Goal: Feedback & Contribution: Submit feedback/report problem

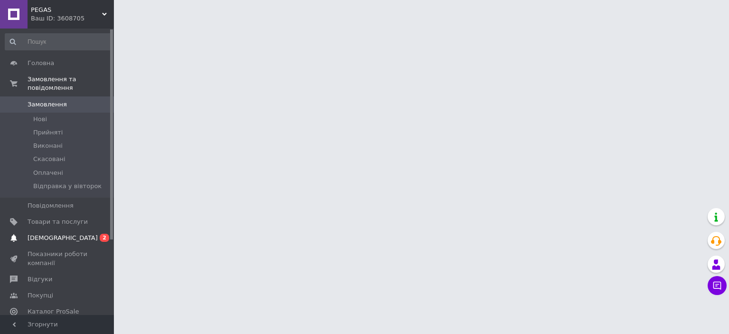
click at [69, 234] on span "[DEMOGRAPHIC_DATA]" at bounding box center [58, 238] width 60 height 9
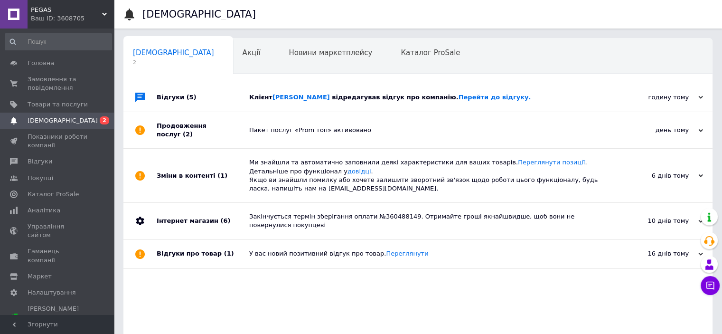
click at [560, 93] on div "Клієнт [PERSON_NAME] відредагував відгук про компанію. Перейти до відгуку." at bounding box center [428, 97] width 359 height 9
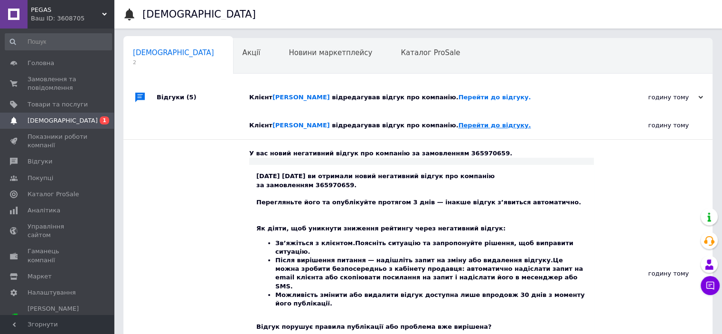
click at [459, 126] on link "Перейти до відгуку." at bounding box center [495, 125] width 73 height 7
click at [507, 125] on div "Клієнт [PERSON_NAME] відредагував відгук про компанію. Перейти до відгуку." at bounding box center [421, 125] width 345 height 9
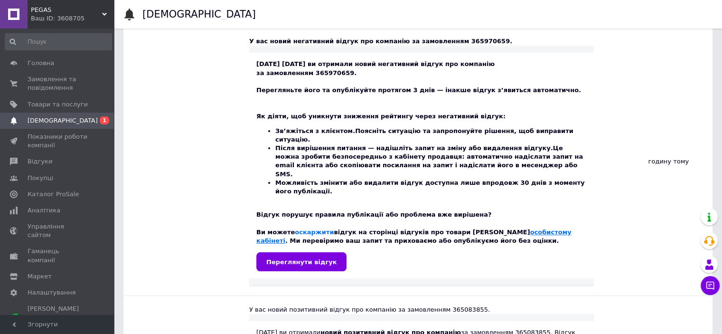
scroll to position [190, 0]
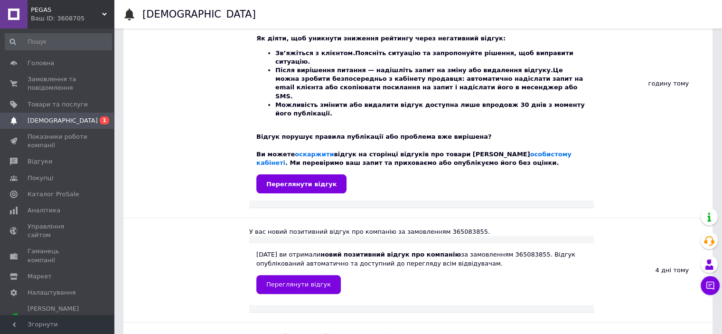
click at [314, 174] on link "Переглянути відгук" at bounding box center [301, 183] width 90 height 19
click at [318, 150] on link "оскаржити" at bounding box center [314, 153] width 39 height 7
click at [43, 165] on span "Відгуки" at bounding box center [40, 161] width 25 height 9
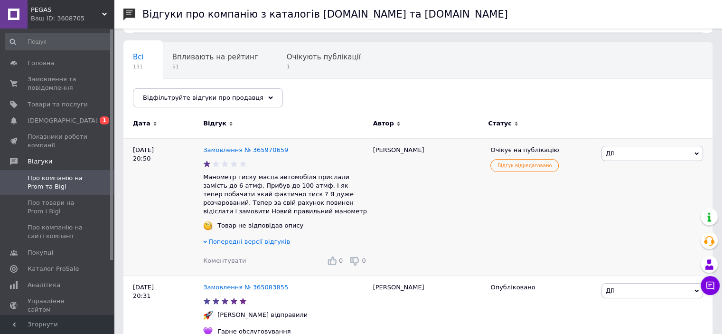
scroll to position [95, 0]
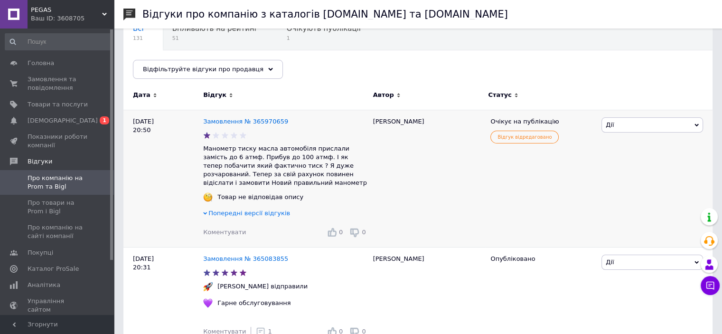
click at [623, 124] on span "Дії" at bounding box center [652, 124] width 102 height 15
click at [628, 182] on li "Оскаржити" at bounding box center [652, 183] width 101 height 13
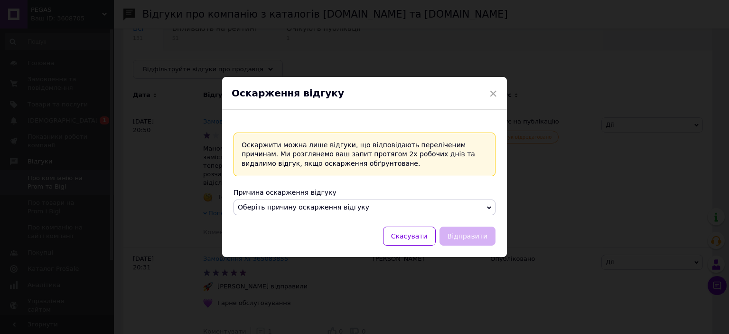
click at [366, 217] on div "Оскаржити можна лише відгуки, що відповідають переліченим причинам. Ми розгляне…" at bounding box center [365, 188] width 262 height 113
click at [363, 208] on span "Оберіть причину оскарження відгуку" at bounding box center [365, 207] width 262 height 16
click at [365, 172] on div "Оскаржити можна лише відгуки, що відповідають переліченим причинам. Ми розгляне…" at bounding box center [365, 154] width 262 height 44
click at [493, 91] on span "×" at bounding box center [493, 93] width 9 height 16
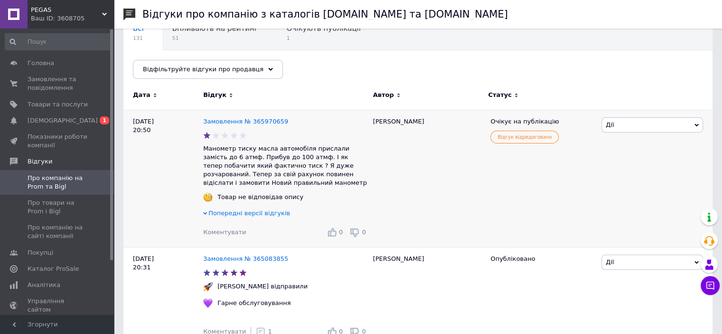
click at [228, 233] on span "Коментувати" at bounding box center [224, 231] width 43 height 7
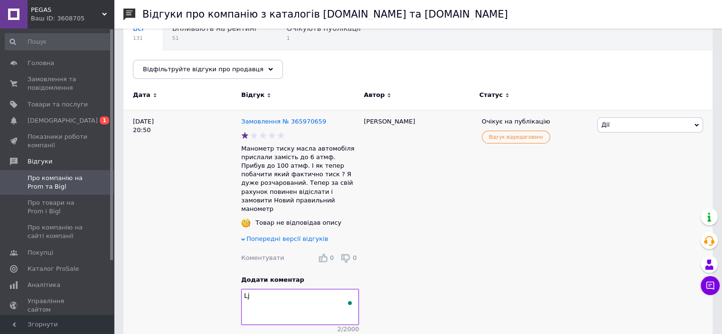
type textarea "L"
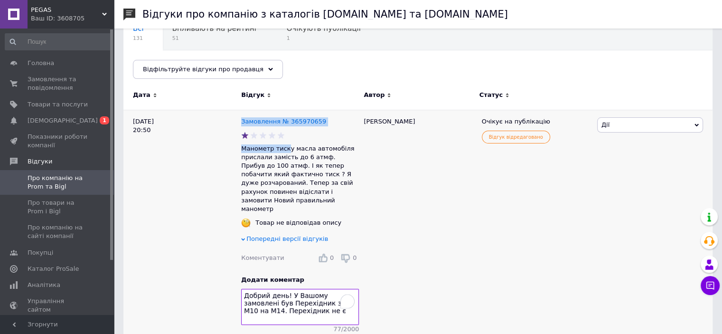
drag, startPoint x: 239, startPoint y: 146, endPoint x: 295, endPoint y: 151, distance: 56.3
click at [284, 149] on div "[DATE] 20:50 Замовлення № 365970659 Манометр тиску масла автомобіля прислали за…" at bounding box center [417, 236] width 589 height 252
click at [291, 149] on p "Манометр тиску масла автомобіля прислали замість до 6 атмф. Прибув до 100 атмф.…" at bounding box center [300, 178] width 118 height 69
click at [285, 147] on p "Манометр тиску масла автомобіля прислали замість до 6 атмф. Прибув до 100 атмф.…" at bounding box center [300, 178] width 118 height 69
drag, startPoint x: 286, startPoint y: 149, endPoint x: 241, endPoint y: 149, distance: 45.1
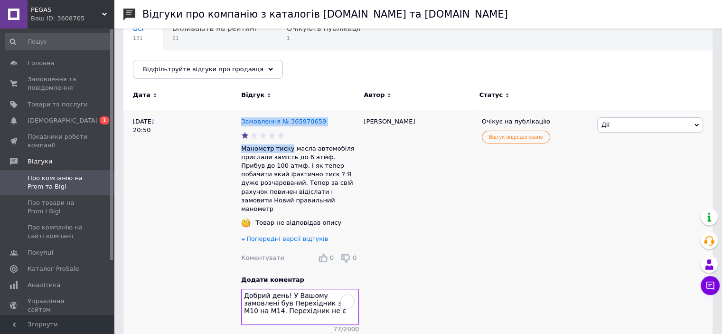
click at [241, 149] on p "Манометр тиску масла автомобіля прислали замість до 6 атмф. Прибув до 100 атмф.…" at bounding box center [300, 178] width 118 height 69
click at [251, 157] on p "Манометр тиску масла автомобіля прислали замість до 6 атмф. Прибув до 100 атмф.…" at bounding box center [300, 178] width 118 height 69
drag, startPoint x: 241, startPoint y: 148, endPoint x: 339, endPoint y: 148, distance: 97.8
click at [339, 148] on p "Манометр тиску масла автомобіля прислали замість до 6 атмф. Прибув до 100 атмф.…" at bounding box center [300, 178] width 118 height 69
copy p "Манометр тиску масла автомобіля"
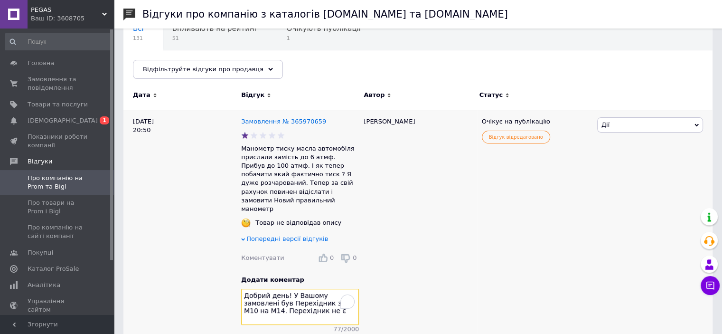
click at [307, 303] on textarea "Добрий день! У Вашому замовлені був Перехідник з М10 на М14. Перехідник не є" at bounding box center [300, 307] width 118 height 36
paste textarea "Манометр тиску масла автомобіля"
type textarea "Добрий день! У Вашому замовлені був Перехідник з М10 на М14. Перехідник не є Ма…"
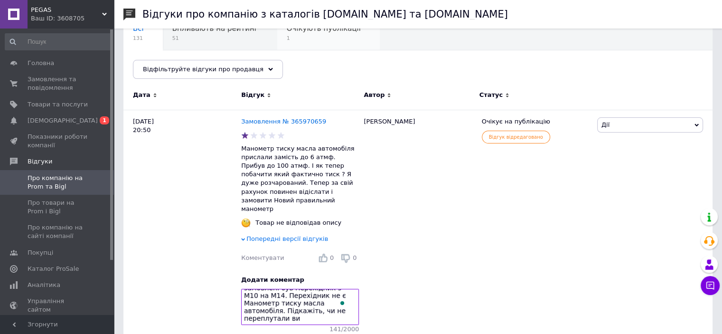
click at [309, 37] on span "1" at bounding box center [324, 38] width 74 height 7
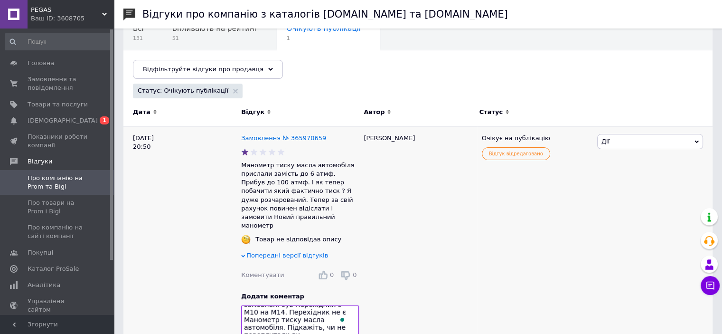
click at [636, 140] on span "Дії" at bounding box center [650, 141] width 106 height 15
click at [630, 198] on li "Оскаржити" at bounding box center [650, 199] width 105 height 13
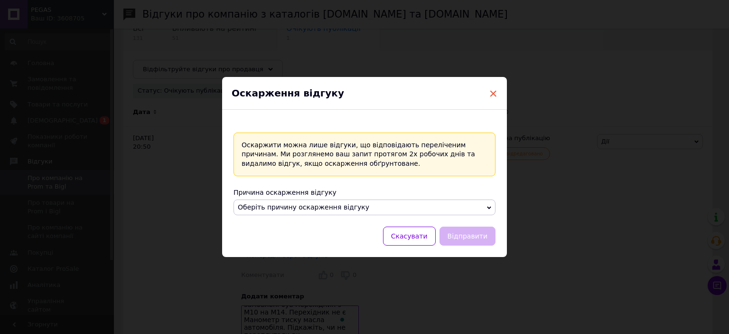
click at [489, 91] on span "×" at bounding box center [493, 93] width 9 height 16
